Goal: Information Seeking & Learning: Find specific fact

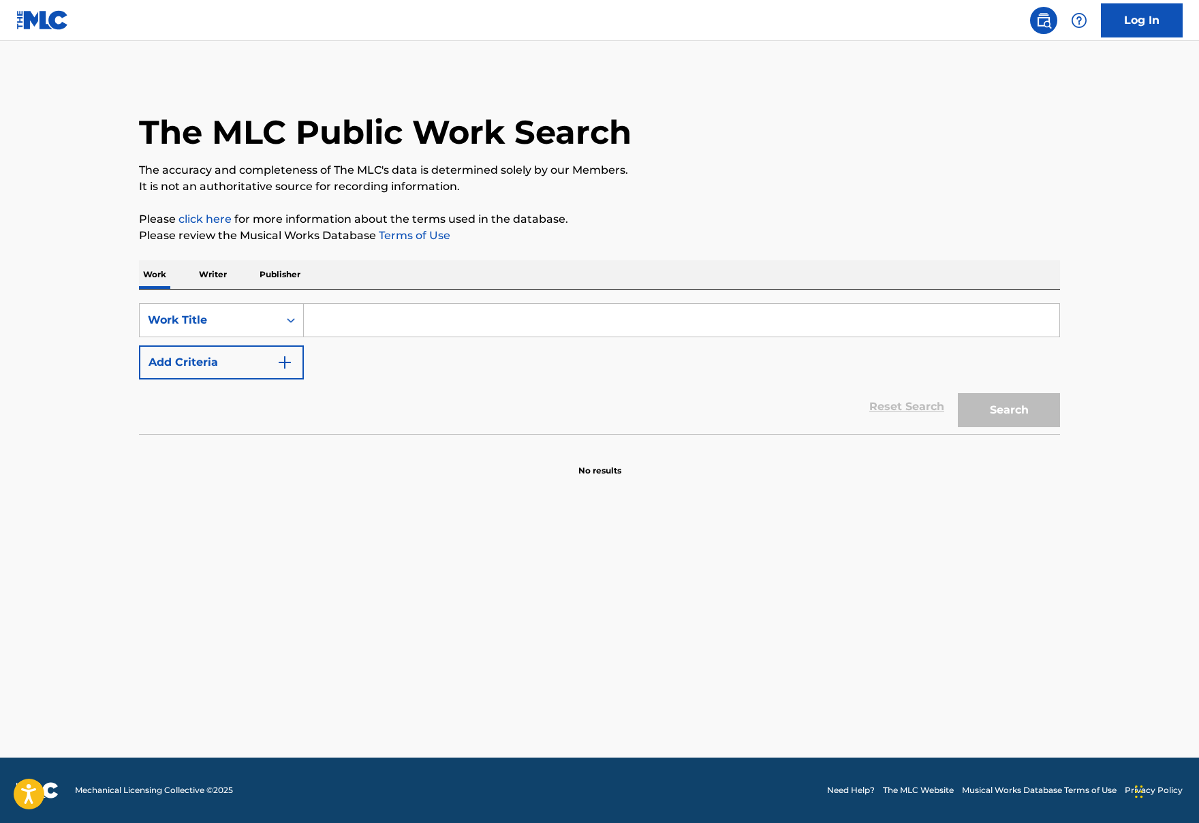
click at [389, 320] on input "Search Form" at bounding box center [681, 320] width 755 height 33
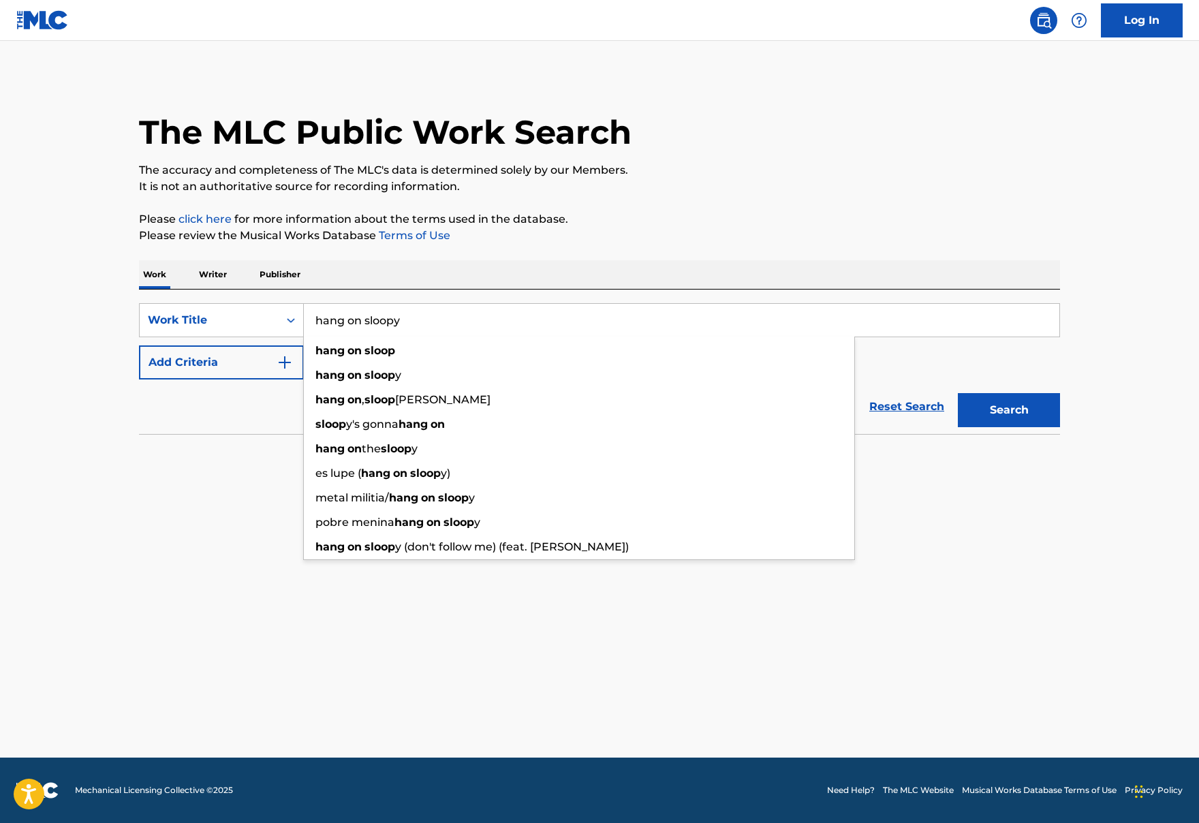
type input "hang on sloopy"
click at [958, 393] on button "Search" at bounding box center [1009, 410] width 102 height 34
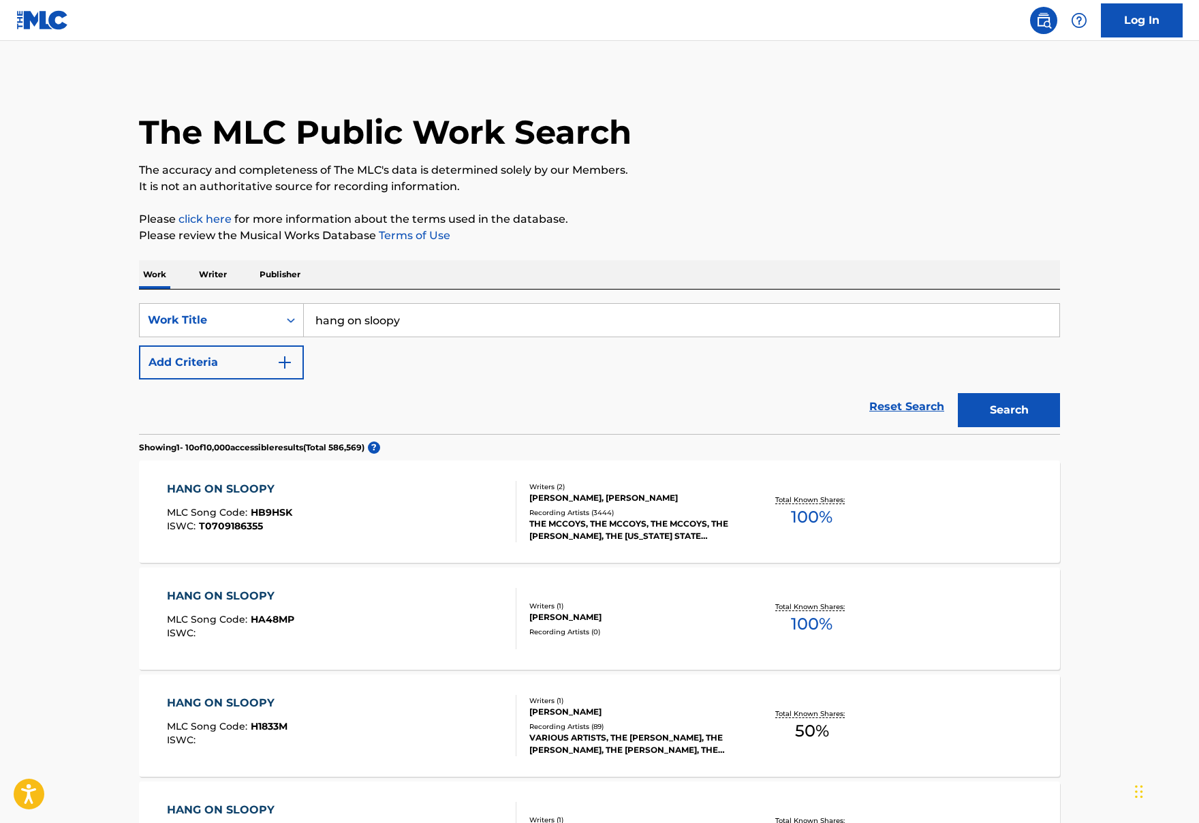
click at [418, 479] on div "HANG ON SLOOPY MLC Song Code : HB9HSK ISWC : T0709186355 Writers ( 2 ) BERT RUS…" at bounding box center [599, 511] width 921 height 102
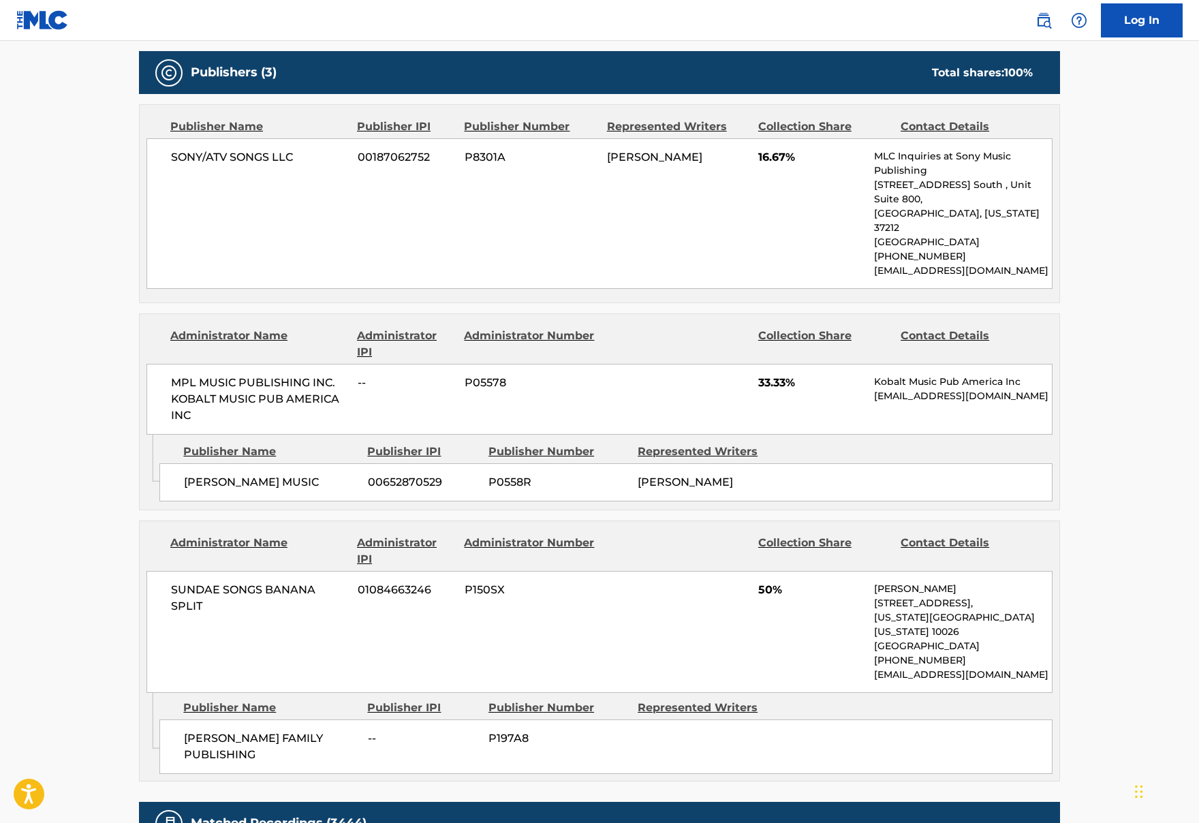
scroll to position [605, 0]
